Goal: Navigation & Orientation: Find specific page/section

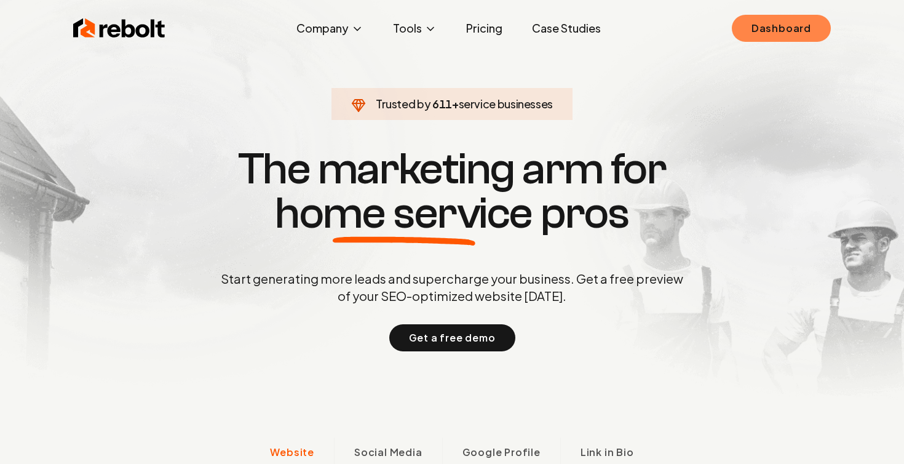
click at [772, 26] on link "Dashboard" at bounding box center [781, 28] width 99 height 27
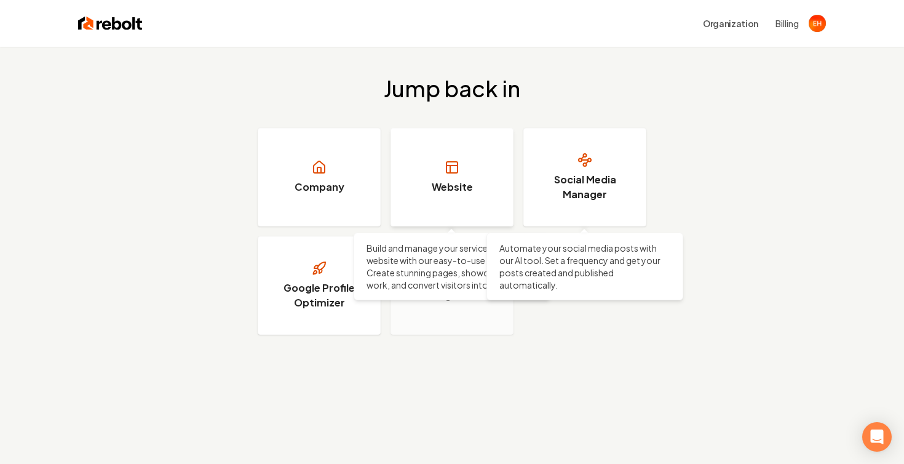
click at [465, 191] on h3 "Website" at bounding box center [452, 187] width 41 height 15
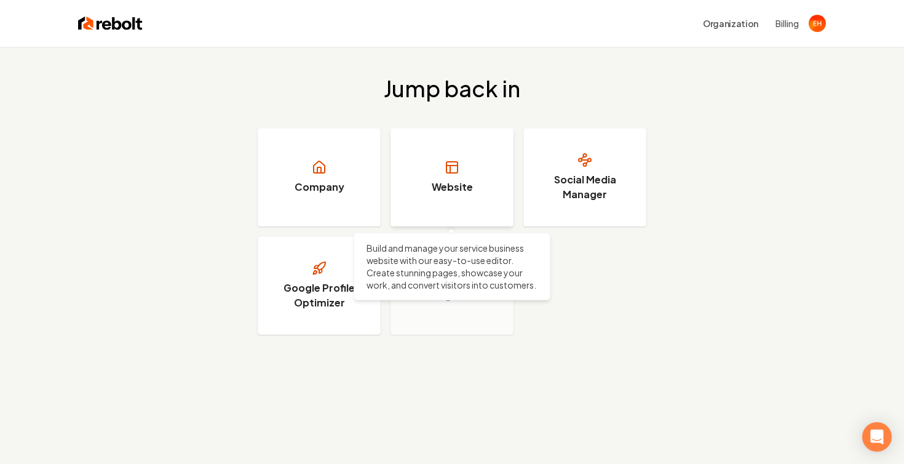
click at [424, 160] on link "Website" at bounding box center [452, 177] width 123 height 98
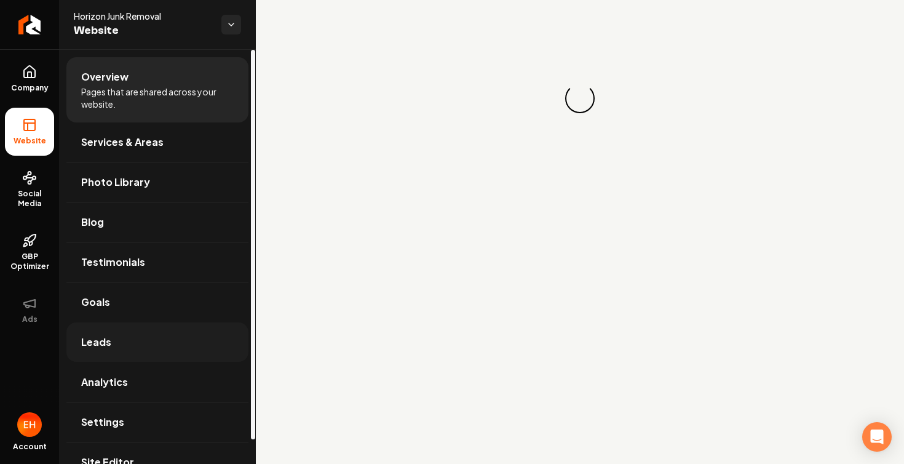
click at [116, 336] on link "Leads" at bounding box center [157, 341] width 182 height 39
